Goal: Navigation & Orientation: Find specific page/section

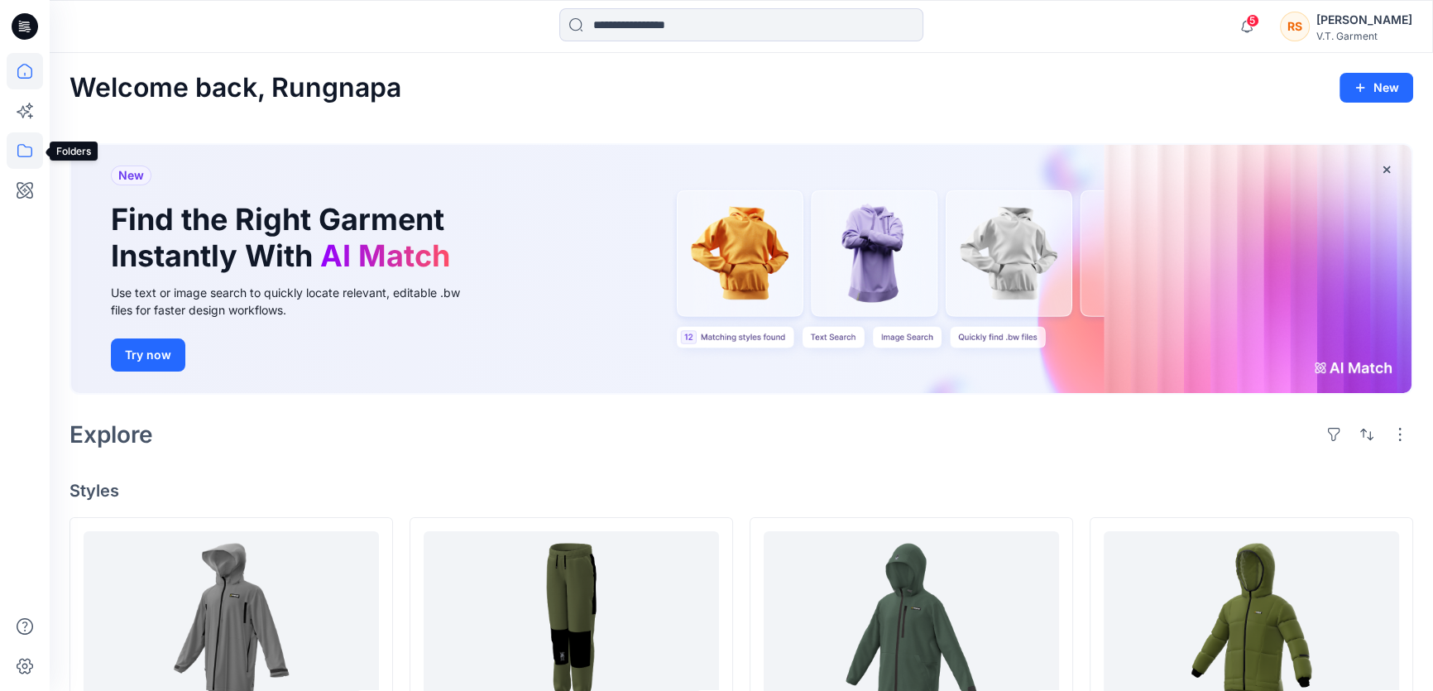
click at [24, 148] on icon at bounding box center [25, 150] width 36 height 36
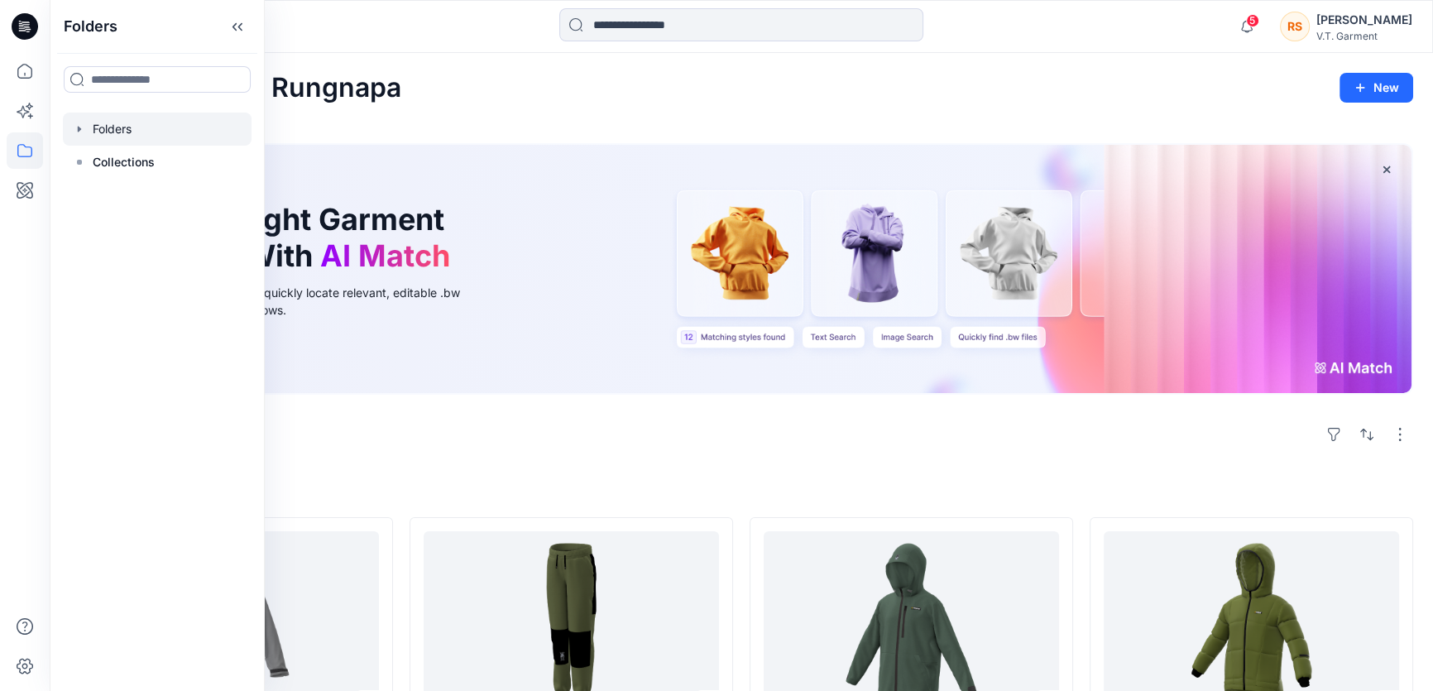
click at [85, 128] on div "Folders" at bounding box center [157, 129] width 189 height 33
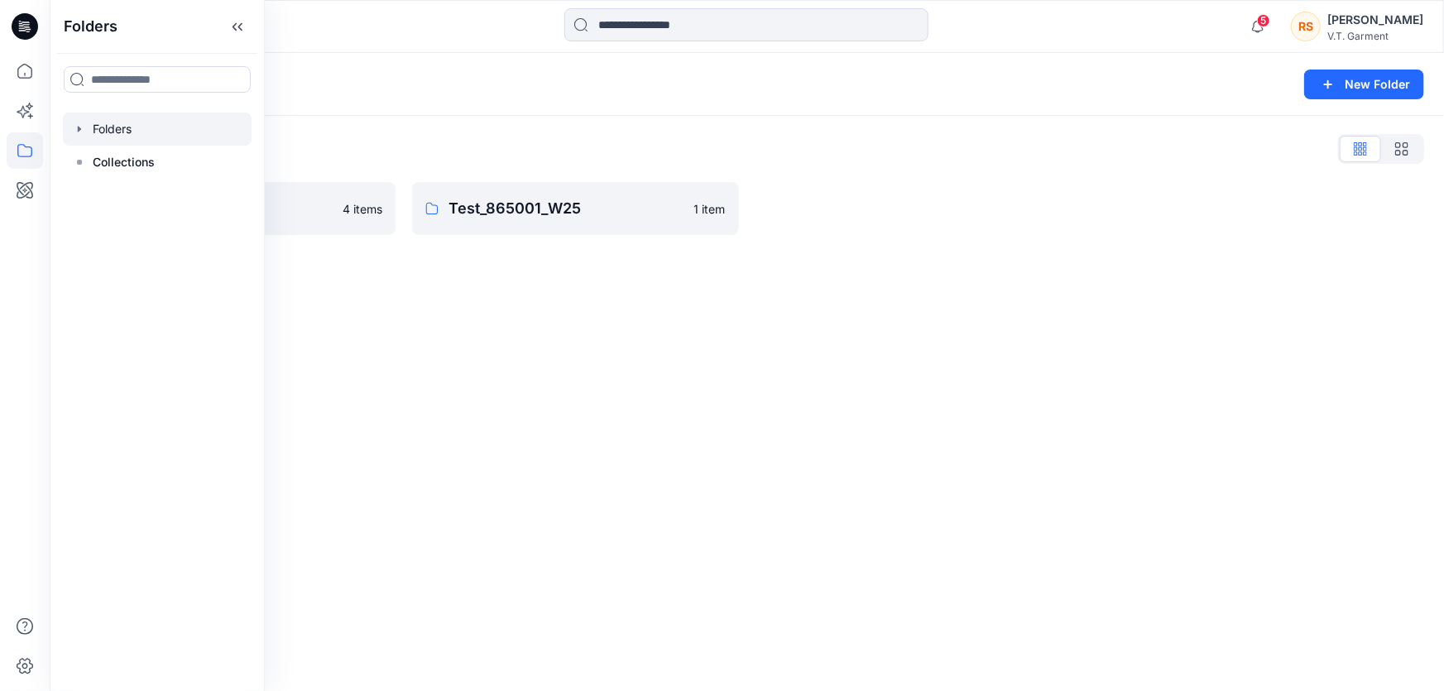
click at [79, 128] on icon "button" at bounding box center [79, 129] width 3 height 6
click at [601, 405] on div "Folders New Folder Folders List SWAZI 4 items Test_865001_W25 1 item" at bounding box center [747, 372] width 1394 height 638
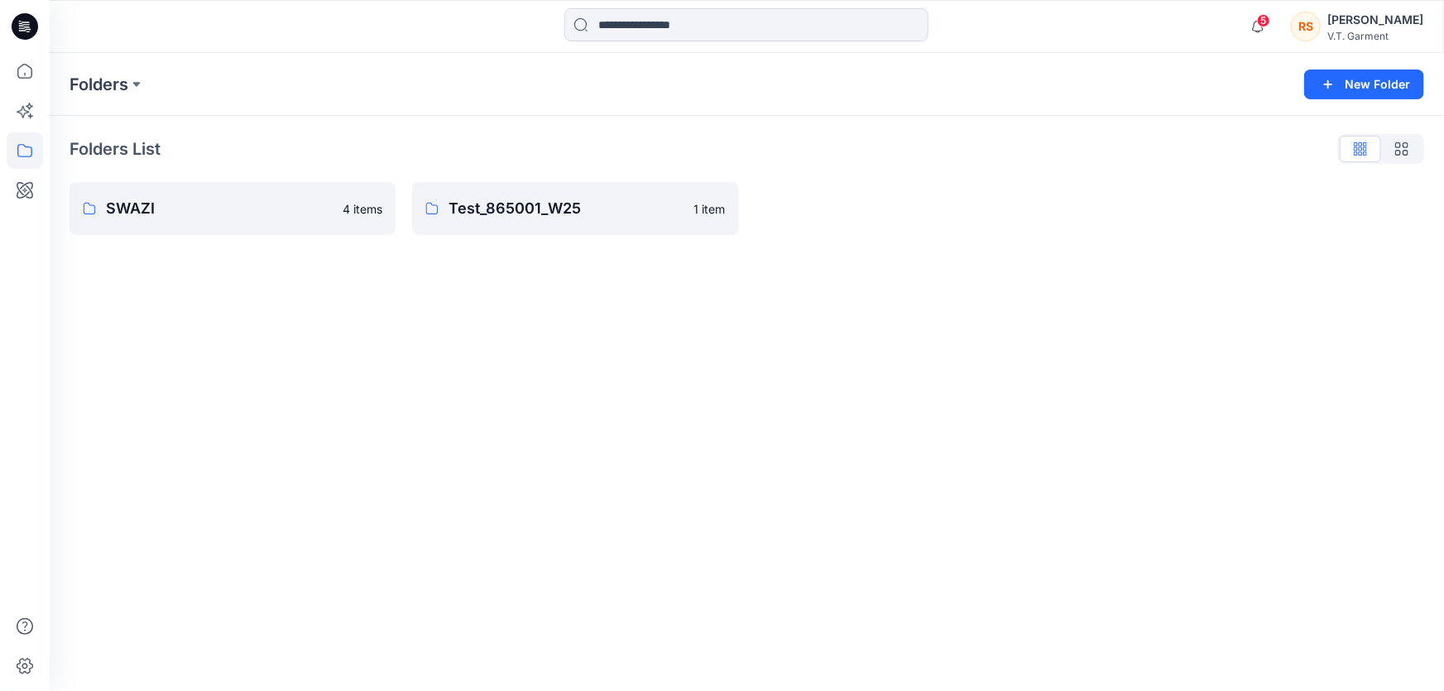
click at [492, 472] on div "Folders New Folder Folders List SWAZI 4 items Test_865001_W25 1 item" at bounding box center [747, 372] width 1394 height 638
drag, startPoint x: 434, startPoint y: 457, endPoint x: 472, endPoint y: 441, distance: 40.4
click at [434, 456] on div "Folders New Folder Folders List SWAZI 4 items Test_865001_W25 1 item" at bounding box center [747, 372] width 1394 height 638
click at [793, 433] on div "Folders New Folder Folders List SWAZI 4 items Test_865001_W25 1 item" at bounding box center [747, 372] width 1394 height 638
click at [497, 424] on div "Folders New Folder Folders List SWAZI 4 items Test_865001_W25 1 item" at bounding box center [747, 372] width 1394 height 638
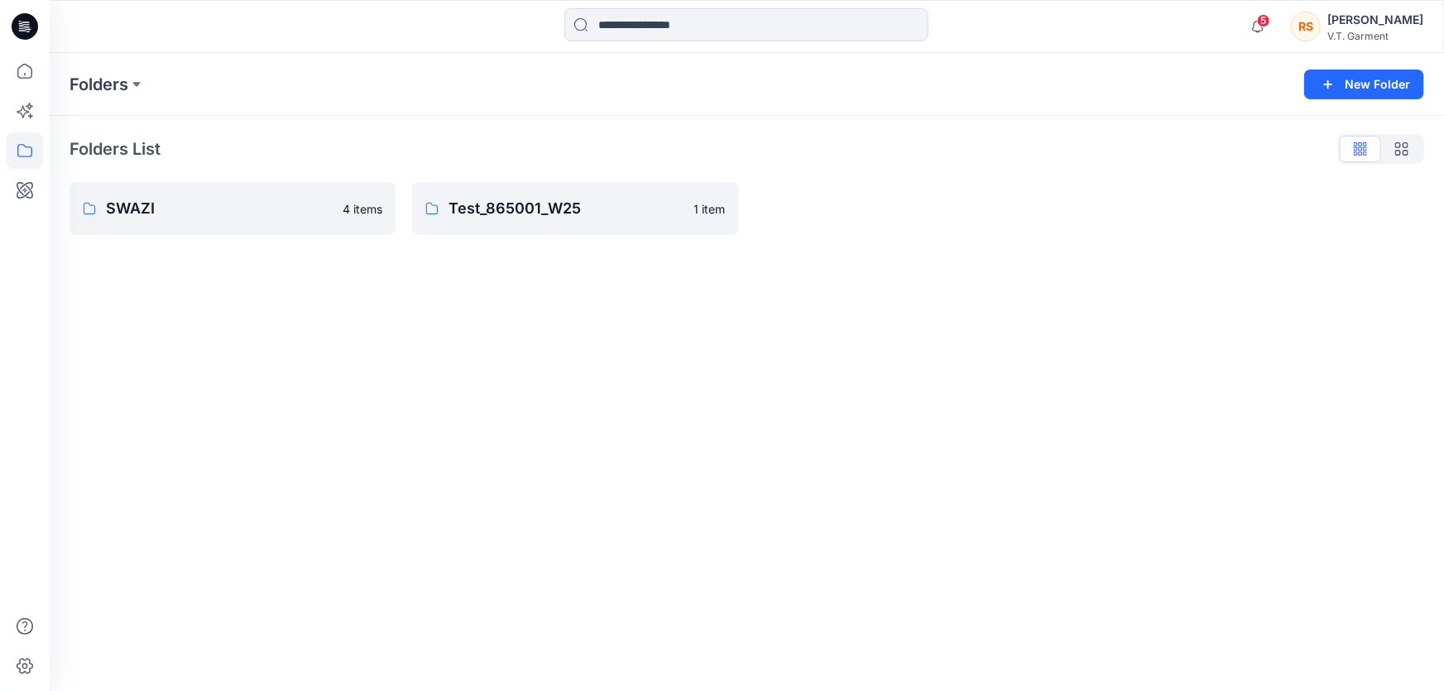
click at [388, 433] on div "Folders New Folder Folders List SWAZI 4 items Test_865001_W25 1 item" at bounding box center [747, 372] width 1394 height 638
click at [355, 395] on div "Folders New Folder Folders List SWAZI 4 items Test_865001_W25 1 item" at bounding box center [747, 372] width 1394 height 638
click at [322, 383] on div "Folders New Folder Folders List SWAZI 4 items Test_865001_W25 1 item" at bounding box center [747, 372] width 1394 height 638
click at [292, 399] on div "Folders New Folder Folders List SWAZI 4 items Test_865001_W25 1 item" at bounding box center [747, 372] width 1394 height 638
click at [468, 405] on div "Folders New Folder Folders List SWAZI 4 items Test_865001_W25 1 item" at bounding box center [747, 372] width 1394 height 638
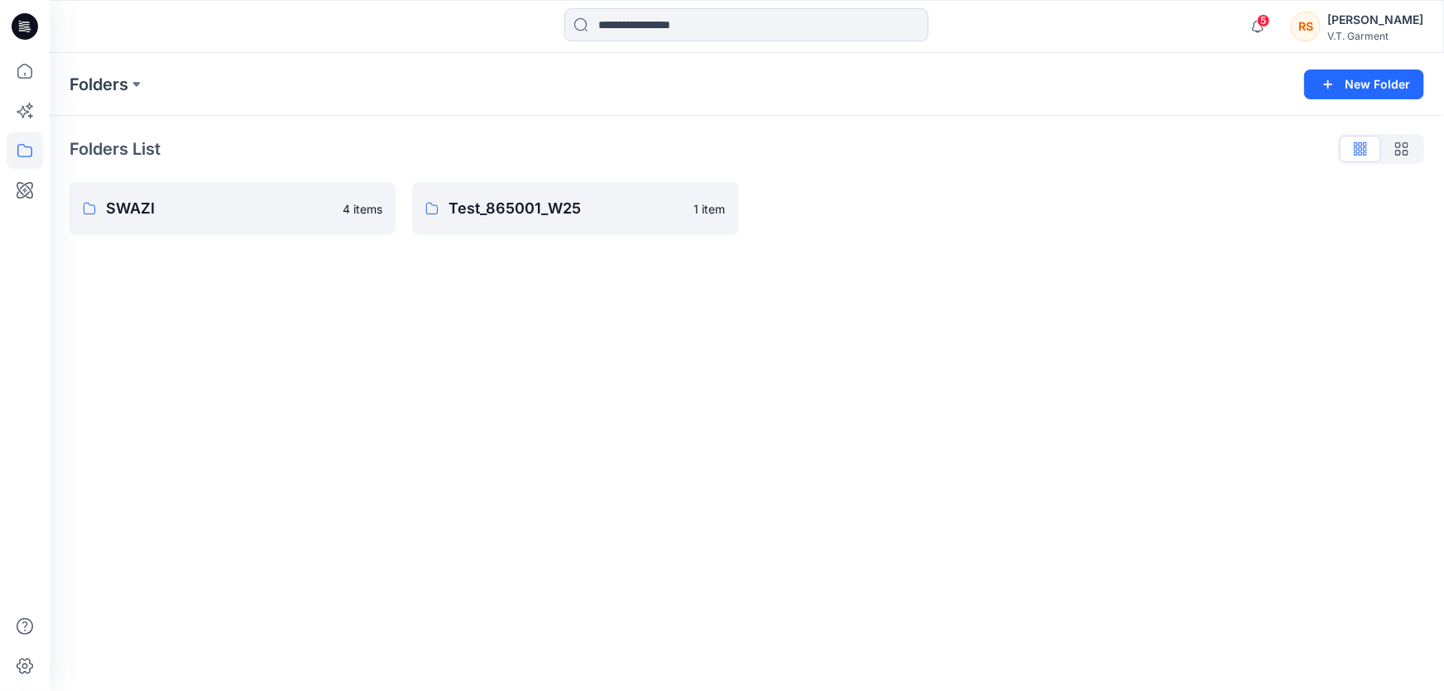
click at [432, 400] on div "Folders New Folder Folders List SWAZI 4 items Test_865001_W25 1 item" at bounding box center [747, 372] width 1394 height 638
click at [374, 414] on div "Folders New Folder Folders List SWAZI 4 items Test_865001_W25 1 item" at bounding box center [747, 372] width 1394 height 638
click at [375, 409] on div "Folders New Folder Folders List SWAZI 4 items Test_865001_W25 1 item" at bounding box center [747, 372] width 1394 height 638
click at [338, 429] on div "Folders New Folder Folders List SWAZI 4 items Test_865001_W25 1 item" at bounding box center [747, 372] width 1394 height 638
click at [362, 397] on div "Folders New Folder Folders List SWAZI 4 items Test_865001_W25 1 item" at bounding box center [747, 372] width 1394 height 638
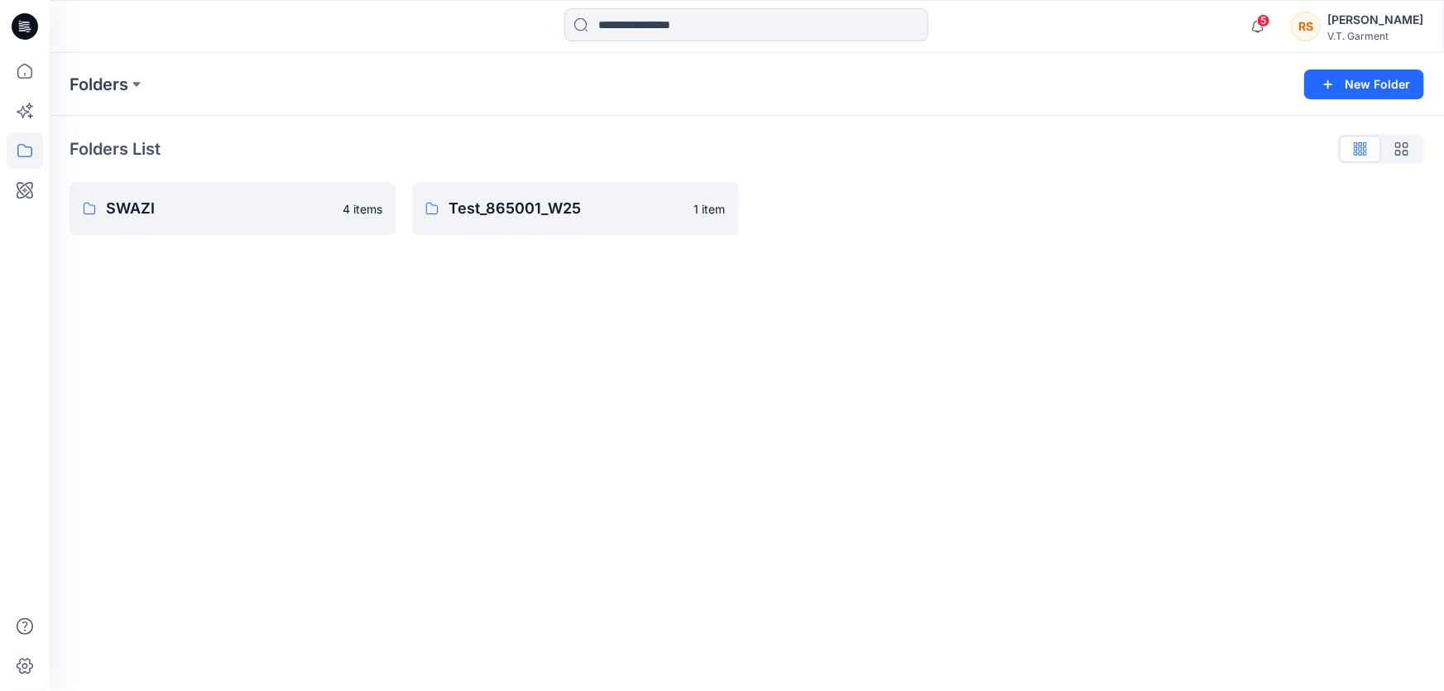
click at [320, 415] on div "Folders New Folder Folders List SWAZI 4 items Test_865001_W25 1 item" at bounding box center [747, 372] width 1394 height 638
click at [377, 392] on div "Folders New Folder Folders List SWAZI 4 items Test_865001_W25 1 item" at bounding box center [747, 372] width 1394 height 638
click at [574, 411] on div "Folders New Folder Folders List SWAZI 4 items Test_865001_W25 1 item" at bounding box center [747, 372] width 1394 height 638
click at [514, 430] on div "Folders New Folder Folders List SWAZI 4 items Test_865001_W25 1 item" at bounding box center [747, 372] width 1394 height 638
click at [633, 422] on div "Folders New Folder Folders List SWAZI 4 items Test_865001_W25 1 item" at bounding box center [747, 372] width 1394 height 638
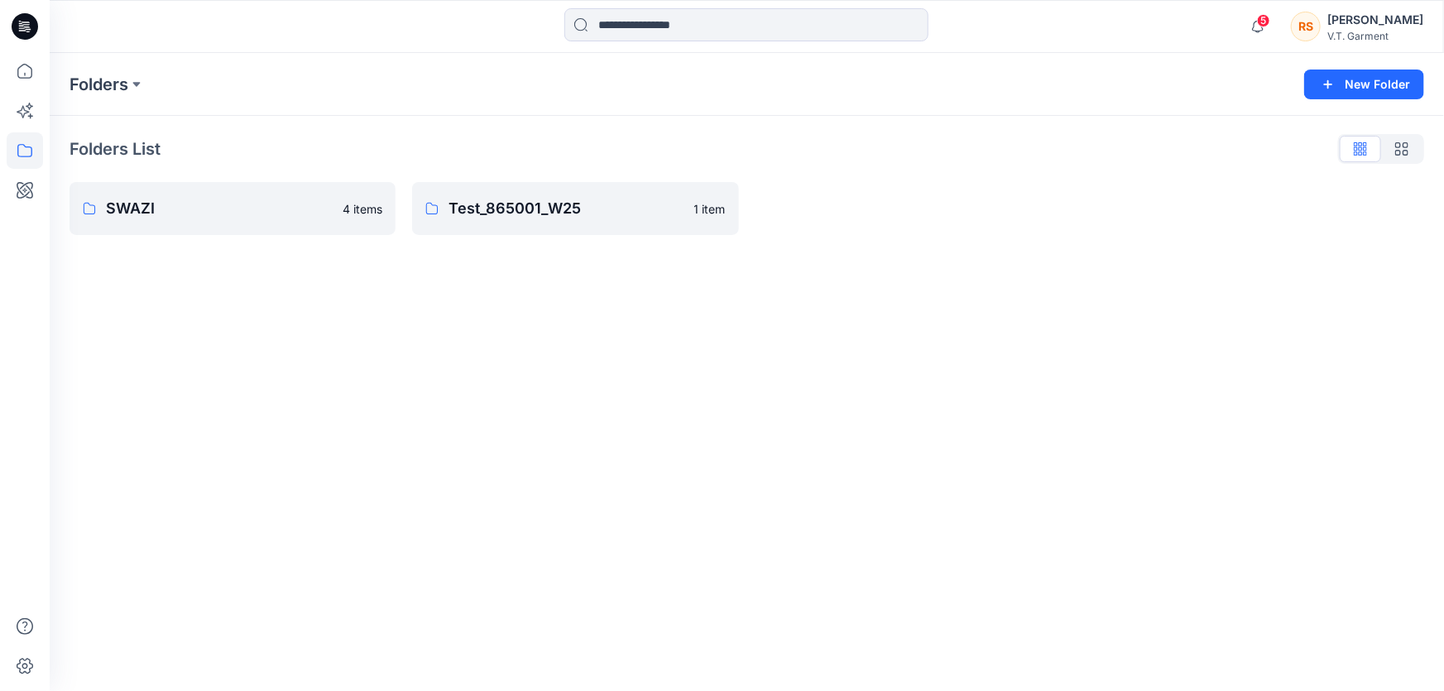
click at [530, 419] on div "Folders New Folder Folders List SWAZI 4 items Test_865001_W25 1 item" at bounding box center [747, 372] width 1394 height 638
click at [400, 400] on div "Folders New Folder Folders List SWAZI 4 items Test_865001_W25 1 item" at bounding box center [747, 372] width 1394 height 638
click at [511, 407] on div "Folders New Folder Folders List SWAZI 4 items Test_865001_W25 1 item" at bounding box center [747, 372] width 1394 height 638
click at [376, 447] on div "Folders New Folder Folders List SWAZI 4 items Test_865001_W25 1 item" at bounding box center [747, 372] width 1394 height 638
click at [395, 400] on div "Folders New Folder Folders List SWAZI 4 items Test_865001_W25 1 item" at bounding box center [747, 372] width 1394 height 638
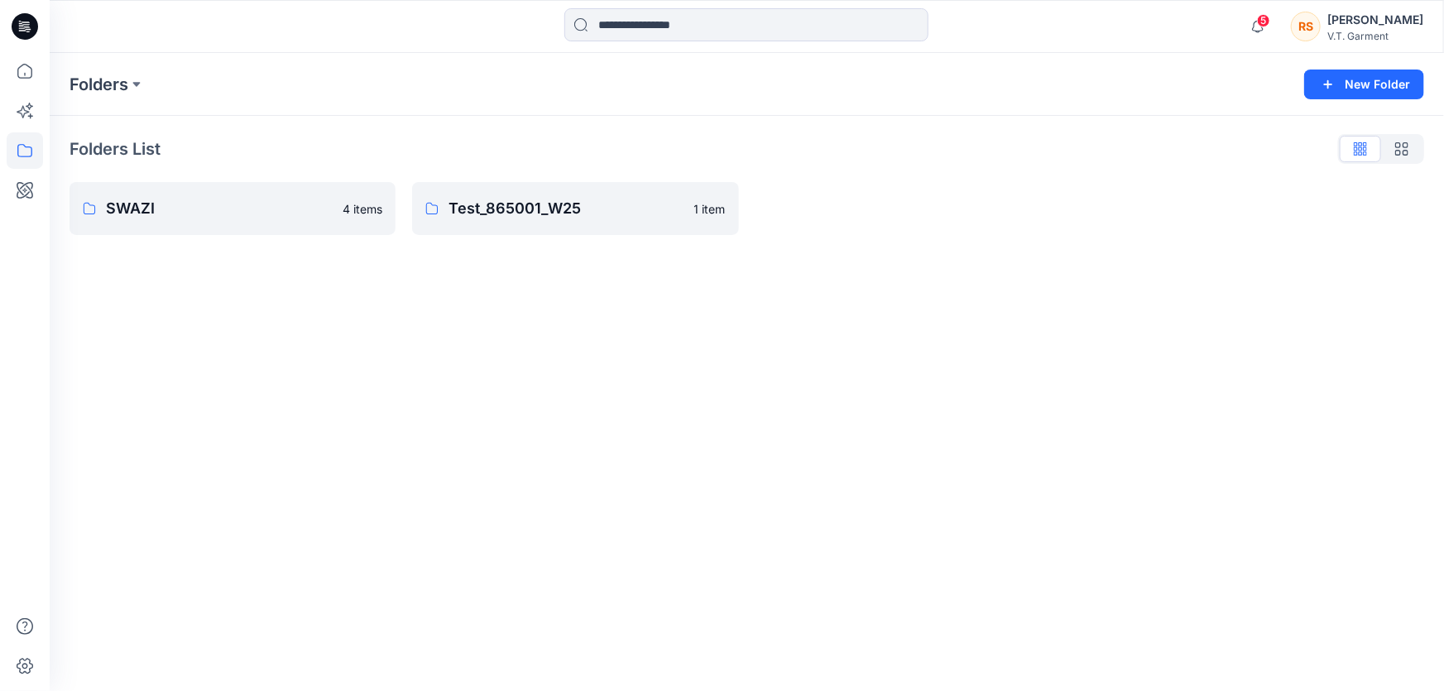
click at [299, 426] on div "Folders New Folder Folders List SWAZI 4 items Test_865001_W25 1 item" at bounding box center [747, 372] width 1394 height 638
click at [592, 433] on div "Folders New Folder Folders List SWAZI 4 items Test_865001_W25 1 item" at bounding box center [747, 372] width 1394 height 638
click at [388, 353] on div "Folders New Folder Folders List SWAZI 4 items Test_865001_W25 1 item" at bounding box center [747, 372] width 1394 height 638
drag, startPoint x: 296, startPoint y: 448, endPoint x: 357, endPoint y: 437, distance: 61.5
click at [297, 451] on div "Folders New Folder Folders List SWAZI 4 items Test_865001_W25 1 item" at bounding box center [747, 372] width 1394 height 638
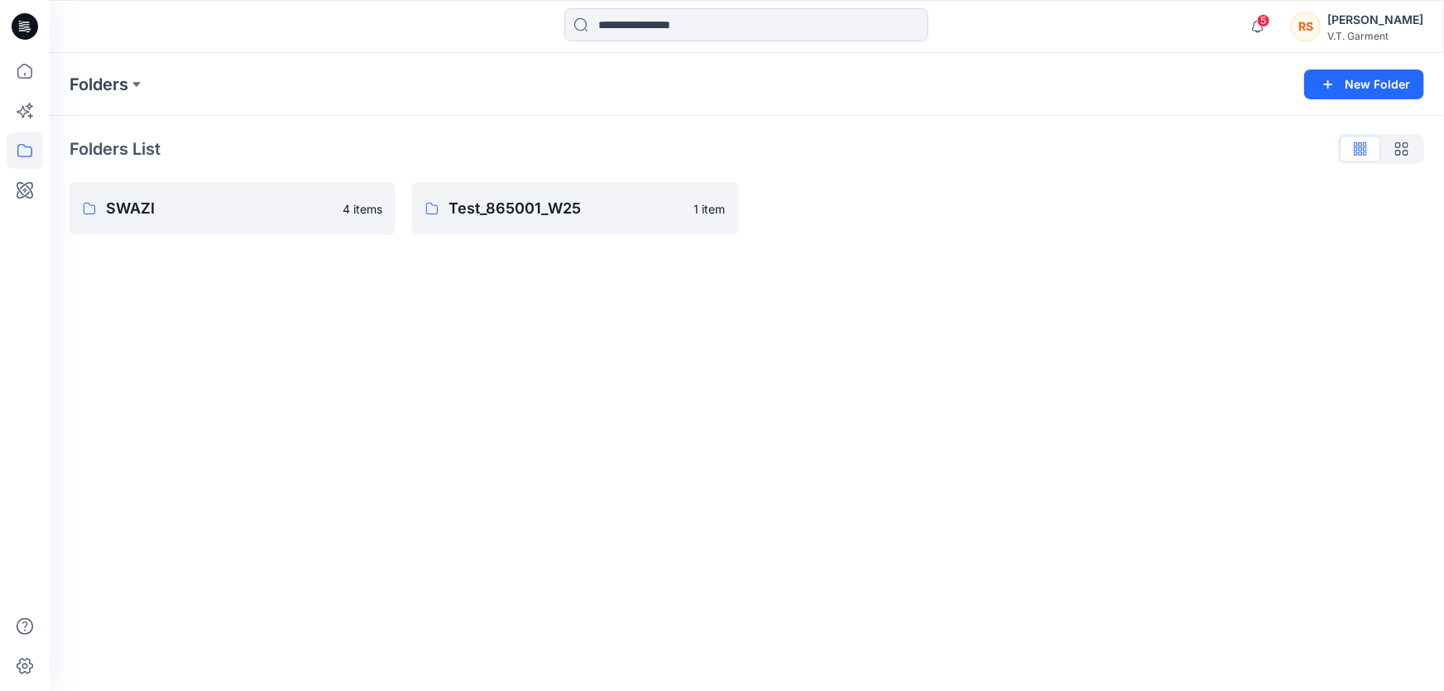
click at [552, 416] on div "Folders New Folder Folders List SWAZI 4 items Test_865001_W25 1 item" at bounding box center [747, 372] width 1394 height 638
click at [463, 468] on div "Folders New Folder Folders List SWAZI 4 items Test_865001_W25 1 item" at bounding box center [747, 372] width 1394 height 638
click at [597, 413] on div "Folders New Folder Folders List SWAZI 4 items Test_865001_W25 1 item" at bounding box center [747, 372] width 1394 height 638
click at [419, 400] on div "Folders New Folder Folders List SWAZI 4 items Test_865001_W25 1 item" at bounding box center [747, 372] width 1394 height 638
drag, startPoint x: 688, startPoint y: 413, endPoint x: 573, endPoint y: 477, distance: 131.9
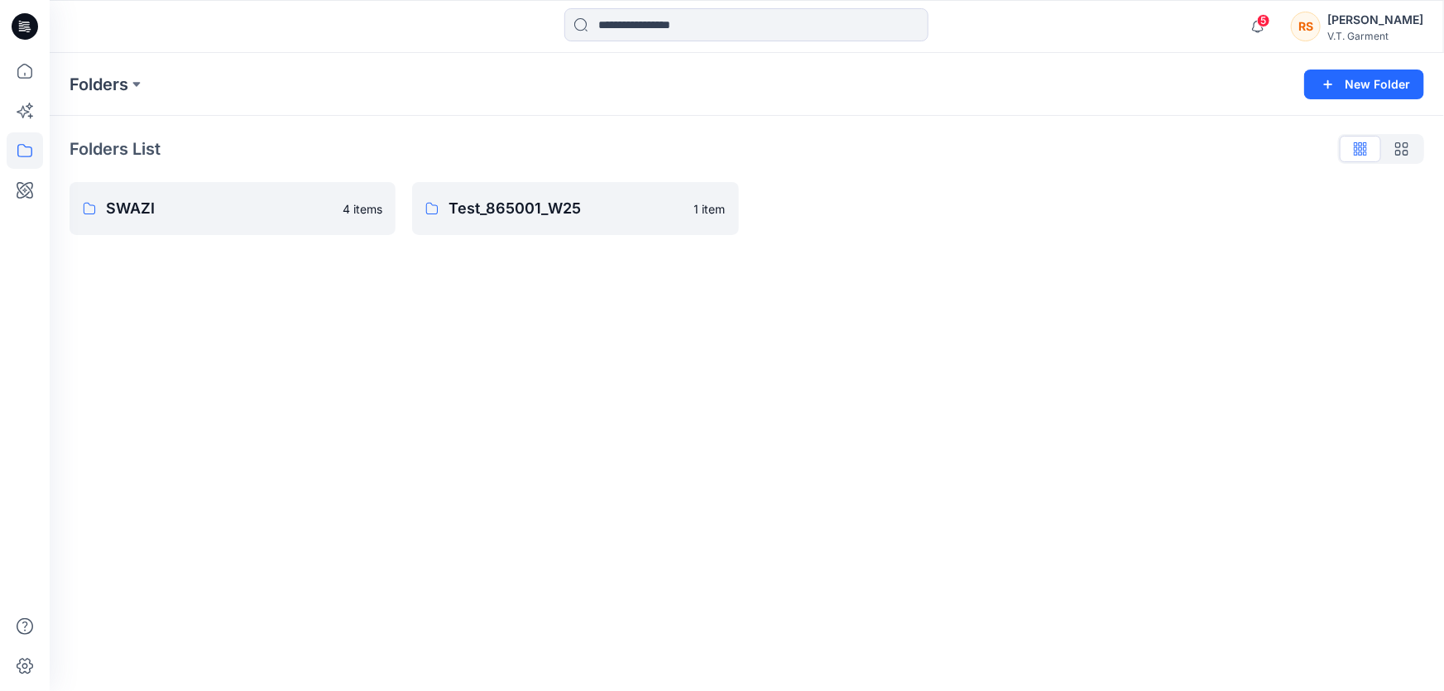
click at [688, 413] on div "Folders New Folder Folders List SWAZI 4 items Test_865001_W25 1 item" at bounding box center [747, 372] width 1394 height 638
click at [571, 478] on div "Folders New Folder Folders List SWAZI 4 items Test_865001_W25 1 item" at bounding box center [747, 372] width 1394 height 638
click at [533, 447] on div "Folders New Folder Folders List SWAZI 4 items Test_865001_W25 1 item" at bounding box center [747, 372] width 1394 height 638
drag, startPoint x: 566, startPoint y: 421, endPoint x: 550, endPoint y: 432, distance: 19.0
click at [567, 421] on div "Folders New Folder Folders List SWAZI 4 items Test_865001_W25 1 item" at bounding box center [747, 372] width 1394 height 638
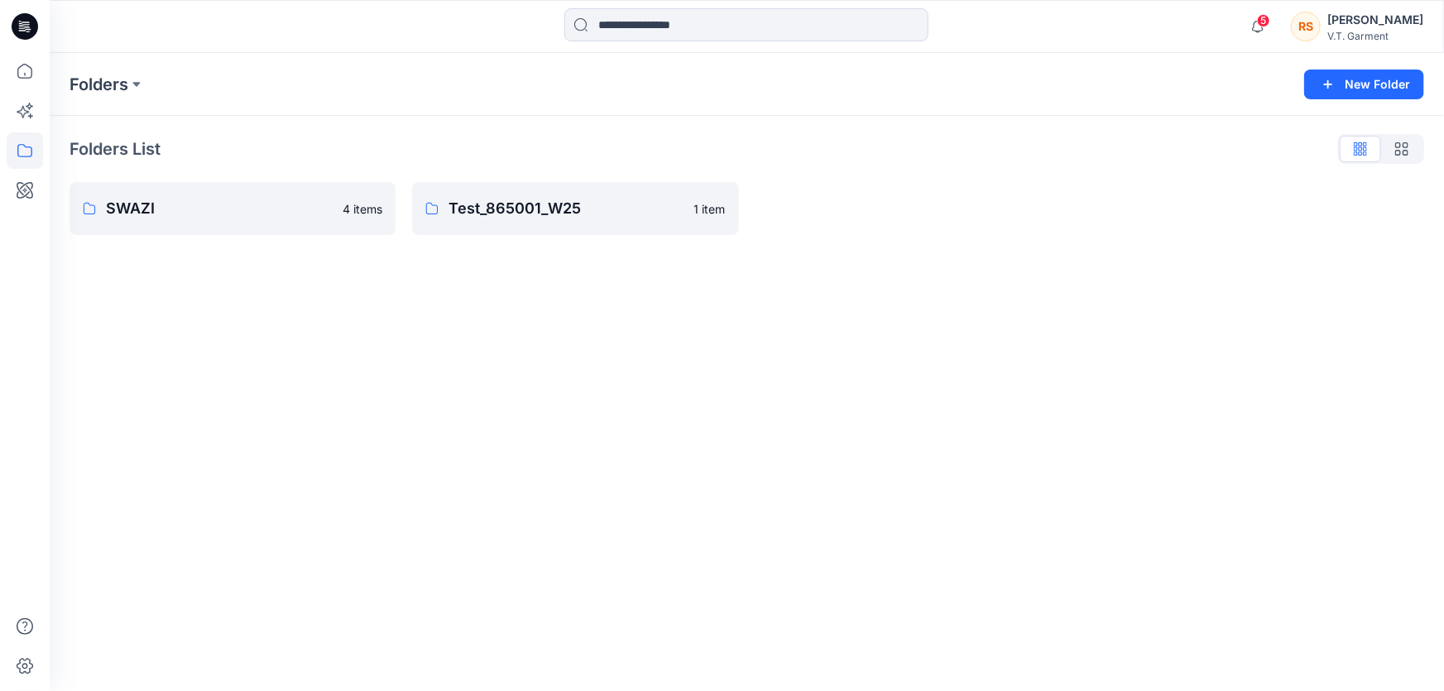
click at [525, 438] on div "Folders New Folder Folders List SWAZI 4 items Test_865001_W25 1 item" at bounding box center [747, 372] width 1394 height 638
click at [823, 436] on div "Folders New Folder Folders List SWAZI 4 items Test_865001_W25 1 item" at bounding box center [747, 372] width 1394 height 638
click at [695, 509] on div "Folders New Folder Folders List SWAZI 4 items Test_865001_W25 1 item" at bounding box center [747, 372] width 1394 height 638
drag, startPoint x: 946, startPoint y: 429, endPoint x: 920, endPoint y: 472, distance: 50.1
click at [946, 435] on div "Folders New Folder Folders List SWAZI 4 items Test_865001_W25 1 item" at bounding box center [747, 372] width 1394 height 638
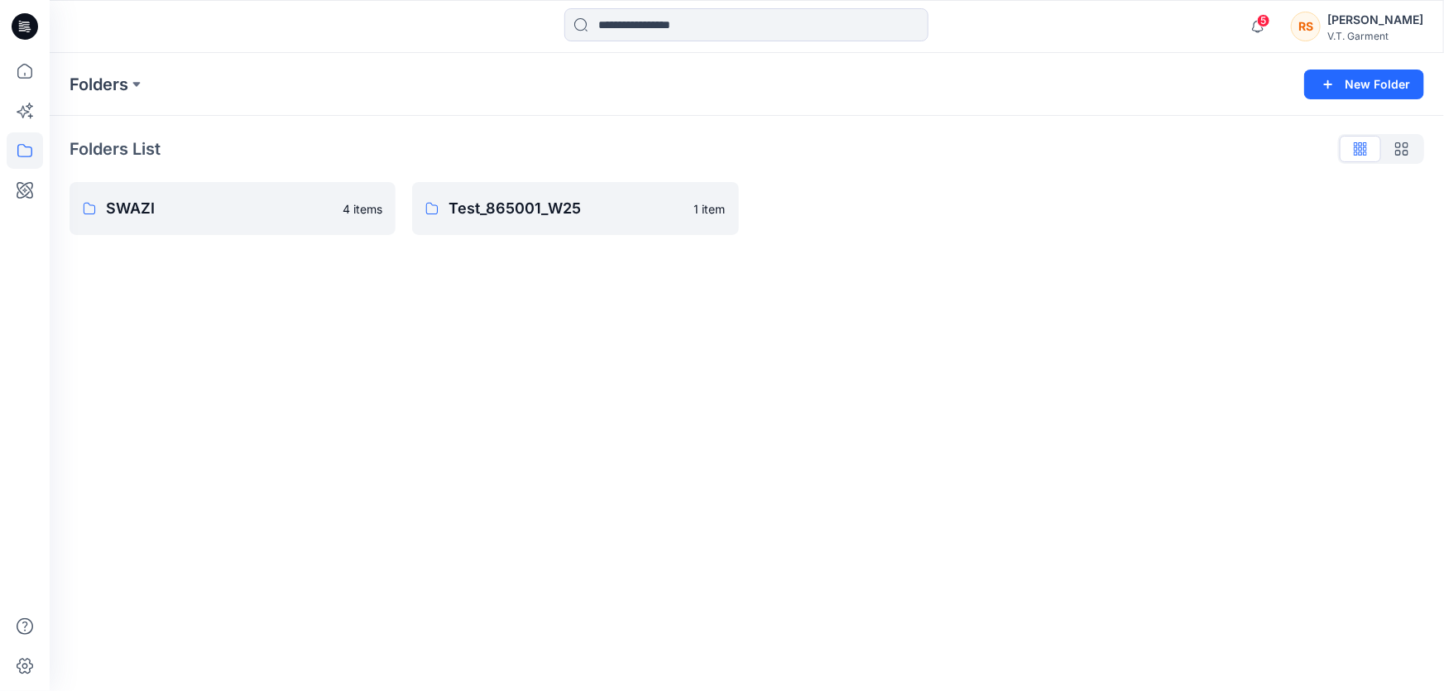
click at [877, 522] on div "Folders New Folder Folders List SWAZI 4 items Test_865001_W25 1 item" at bounding box center [747, 372] width 1394 height 638
click at [1036, 439] on div "Folders New Folder Folders List SWAZI 4 items Test_865001_W25 1 item" at bounding box center [747, 372] width 1394 height 638
click at [849, 557] on div "Folders New Folder Folders List SWAZI 4 items Test_865001_W25 1 item" at bounding box center [747, 372] width 1394 height 638
click at [946, 486] on div "Folders New Folder Folders List SWAZI 4 items Test_865001_W25 1 item" at bounding box center [747, 372] width 1394 height 638
click at [798, 563] on div "Folders New Folder Folders List SWAZI 4 items Test_865001_W25 1 item" at bounding box center [747, 372] width 1394 height 638
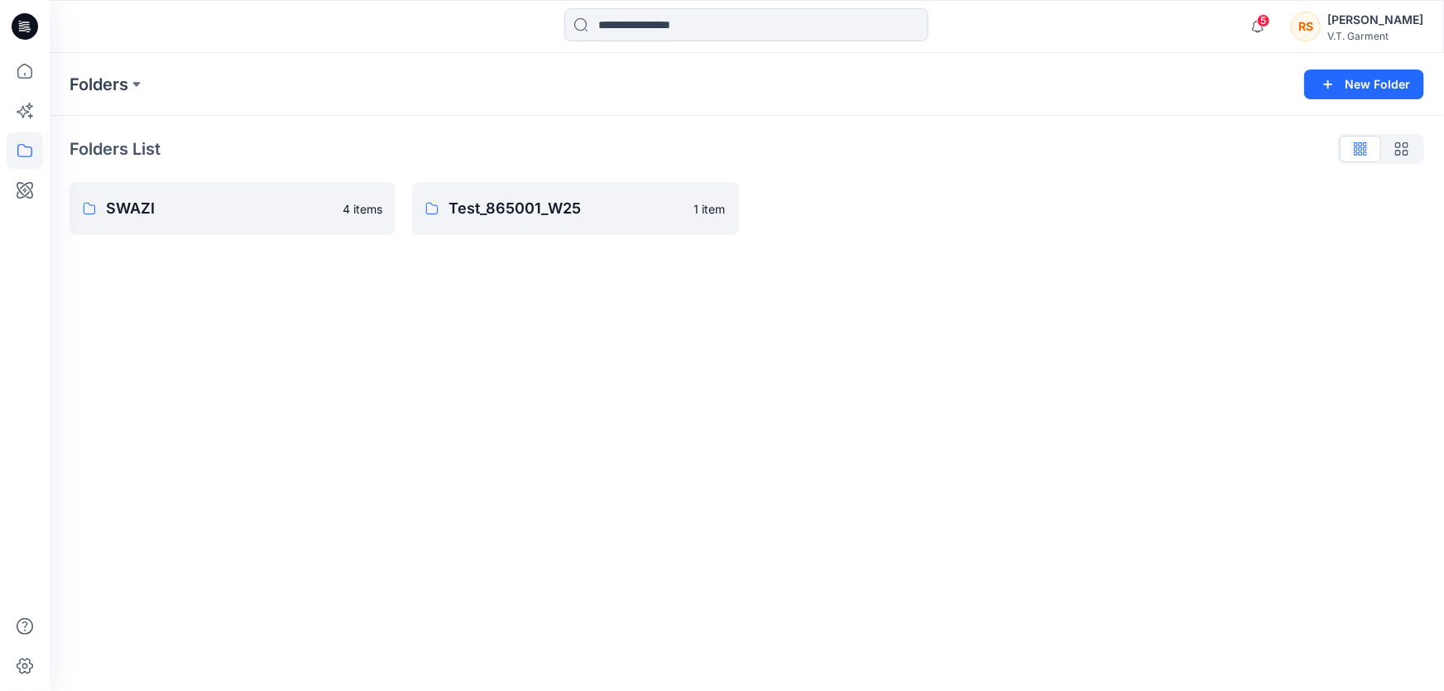
click at [745, 539] on div "Folders New Folder Folders List SWAZI 4 items Test_865001_W25 1 item" at bounding box center [747, 372] width 1394 height 638
click at [790, 525] on div "Folders New Folder Folders List SWAZI 4 items Test_865001_W25 1 item" at bounding box center [747, 372] width 1394 height 638
click at [714, 554] on div "Folders New Folder Folders List SWAZI 4 items Test_865001_W25 1 item" at bounding box center [747, 372] width 1394 height 638
click at [923, 505] on div "Folders New Folder Folders List SWAZI 4 items Test_865001_W25 1 item" at bounding box center [747, 372] width 1394 height 638
click at [802, 563] on div "Folders New Folder Folders List SWAZI 4 items Test_865001_W25 1 item" at bounding box center [747, 372] width 1394 height 638
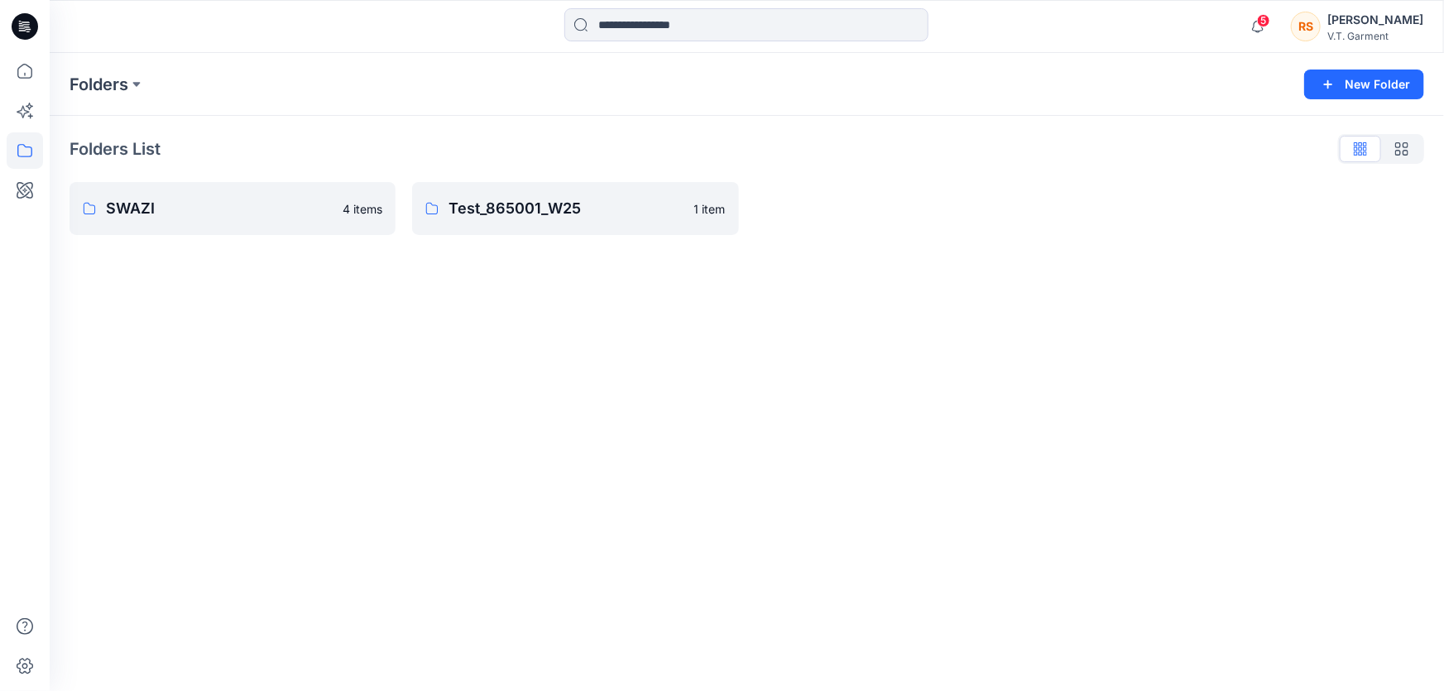
click at [762, 534] on div "Folders New Folder Folders List SWAZI 4 items Test_865001_W25 1 item" at bounding box center [747, 372] width 1394 height 638
click at [654, 564] on div "Folders New Folder Folders List SWAZI 4 items Test_865001_W25 1 item" at bounding box center [747, 372] width 1394 height 638
click at [818, 501] on div "Folders New Folder Folders List SWAZI 4 items Test_865001_W25 1 item" at bounding box center [747, 372] width 1394 height 638
click at [815, 504] on div "Folders New Folder Folders List SWAZI 4 items Test_865001_W25 1 item" at bounding box center [747, 372] width 1394 height 638
click at [620, 525] on div "Folders New Folder Folders List SWAZI 4 items Test_865001_W25 1 item" at bounding box center [747, 372] width 1394 height 638
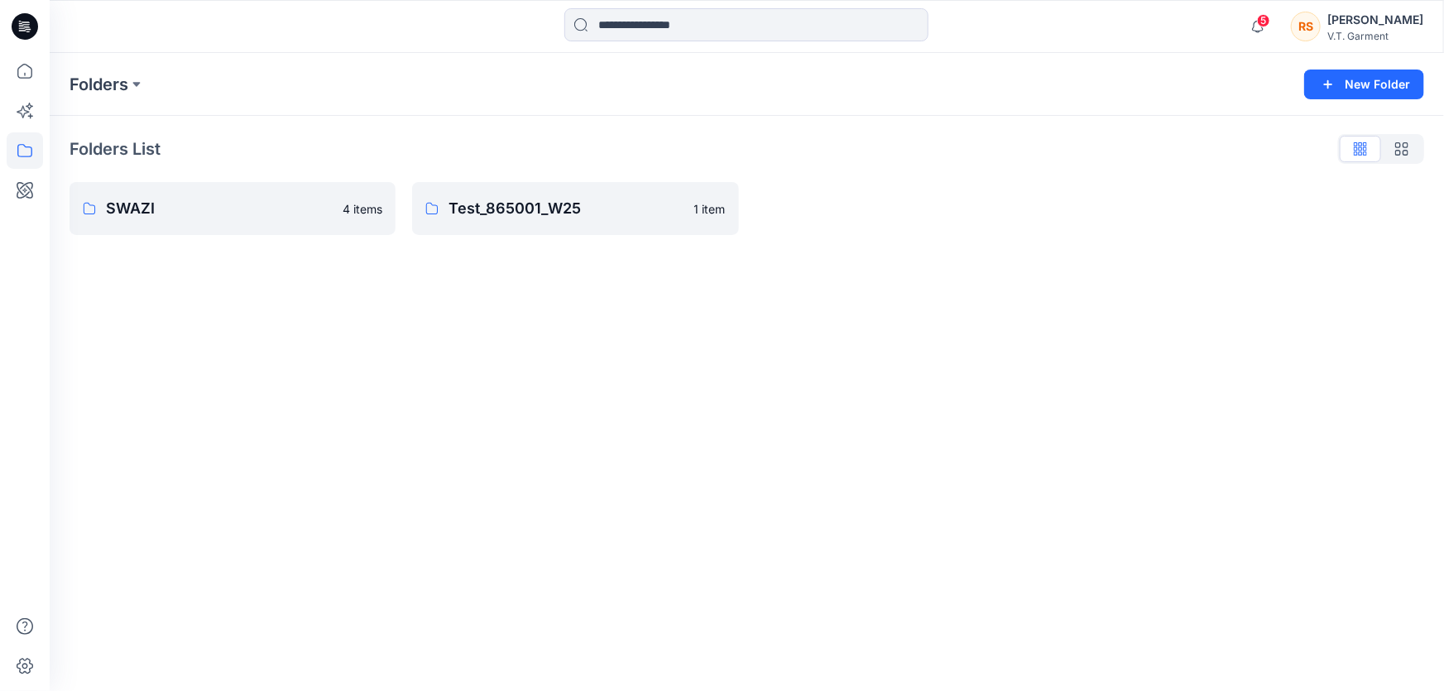
click at [448, 541] on div "Folders New Folder Folders List SWAZI 4 items Test_865001_W25 1 item" at bounding box center [747, 372] width 1394 height 638
click at [797, 494] on div "Folders New Folder Folders List SWAZI 4 items Test_865001_W25 1 item" at bounding box center [747, 372] width 1394 height 638
click at [668, 544] on div "Folders New Folder Folders List SWAZI 4 items Test_865001_W25 1 item" at bounding box center [747, 372] width 1394 height 638
click at [843, 462] on div "Folders New Folder Folders List SWAZI 4 items Test_865001_W25 1 item" at bounding box center [747, 372] width 1394 height 638
click at [707, 501] on div "Folders New Folder Folders List SWAZI 4 items Test_865001_W25 1 item" at bounding box center [747, 372] width 1394 height 638
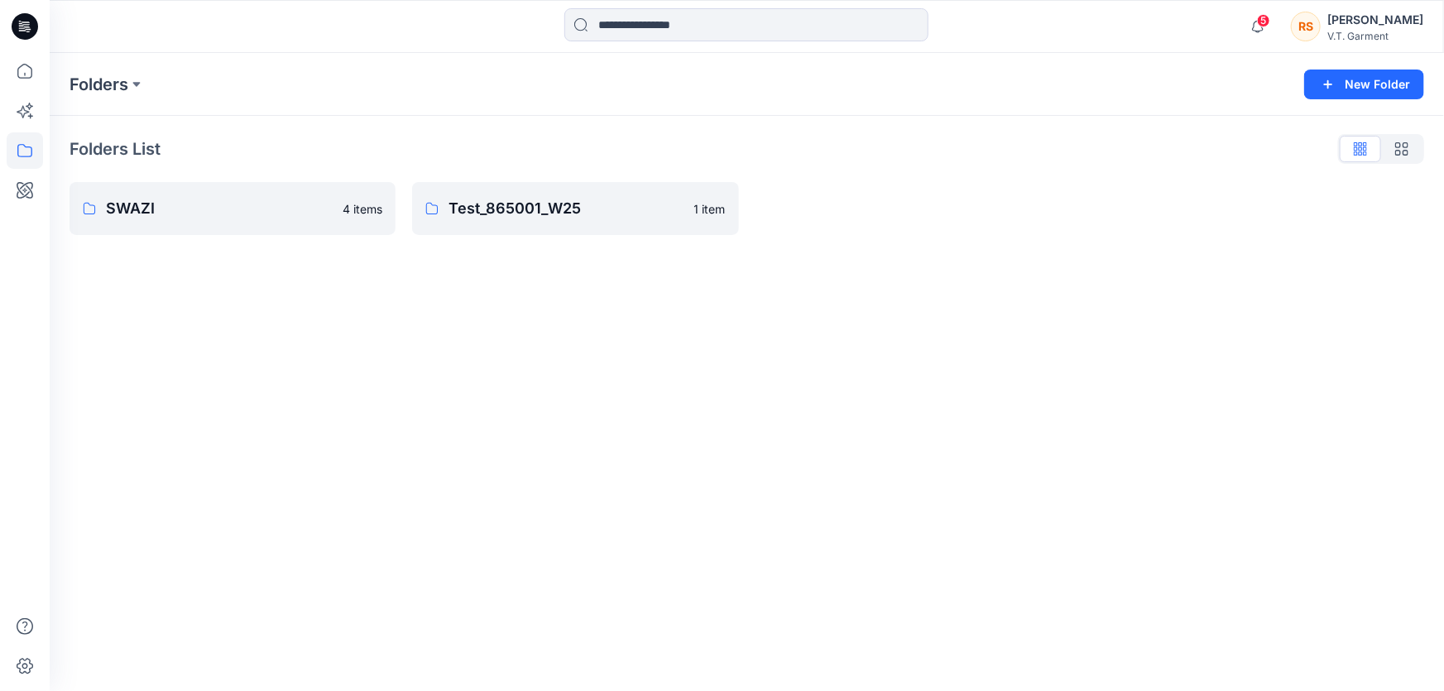
click at [630, 523] on div "Folders New Folder Folders List SWAZI 4 items Test_865001_W25 1 item" at bounding box center [747, 372] width 1394 height 638
